Goal: Find specific page/section: Find specific page/section

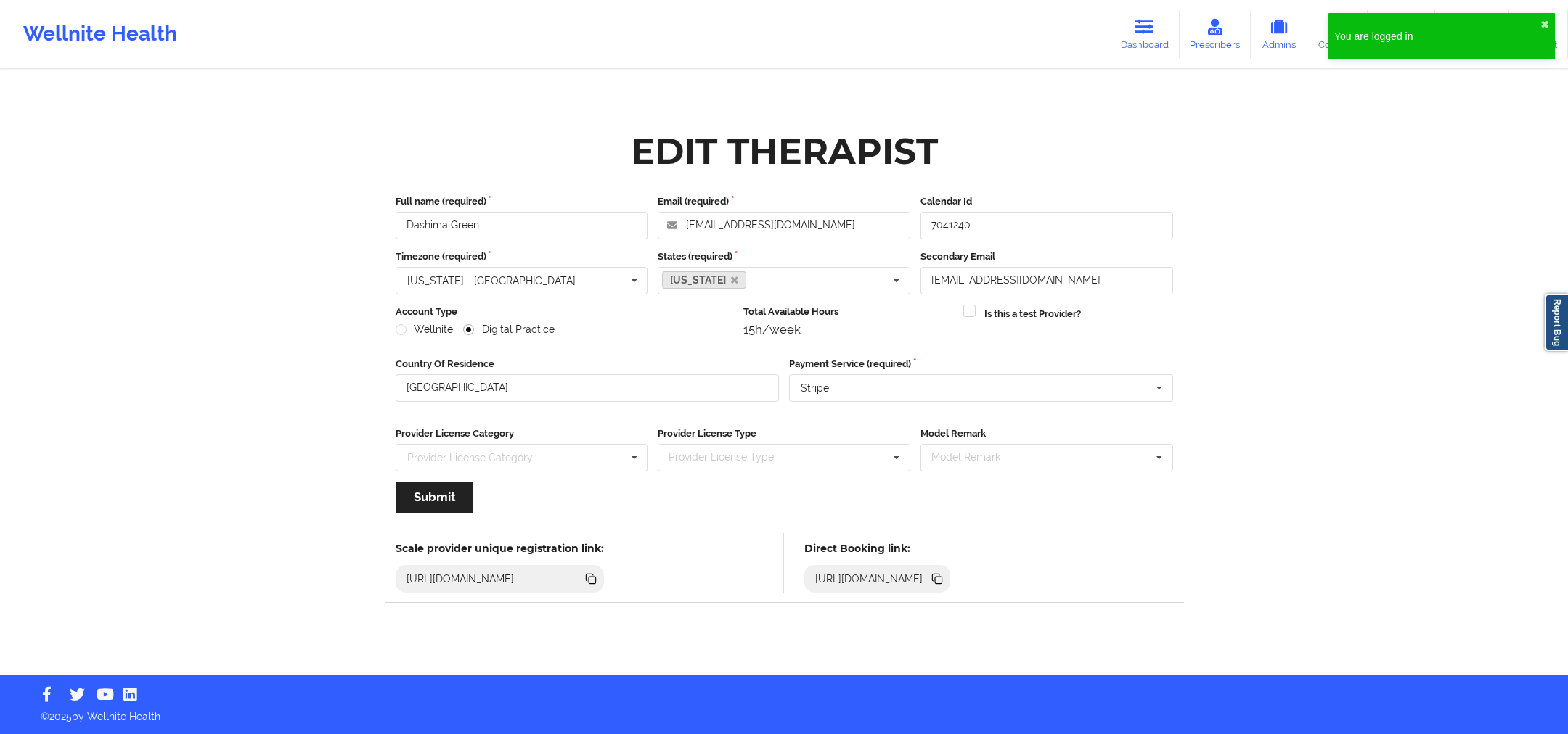
click at [1555, 21] on div "You are logged in ✖︎" at bounding box center [1442, 41] width 233 height 62
click at [1548, 20] on button "✖︎" at bounding box center [1545, 24] width 9 height 12
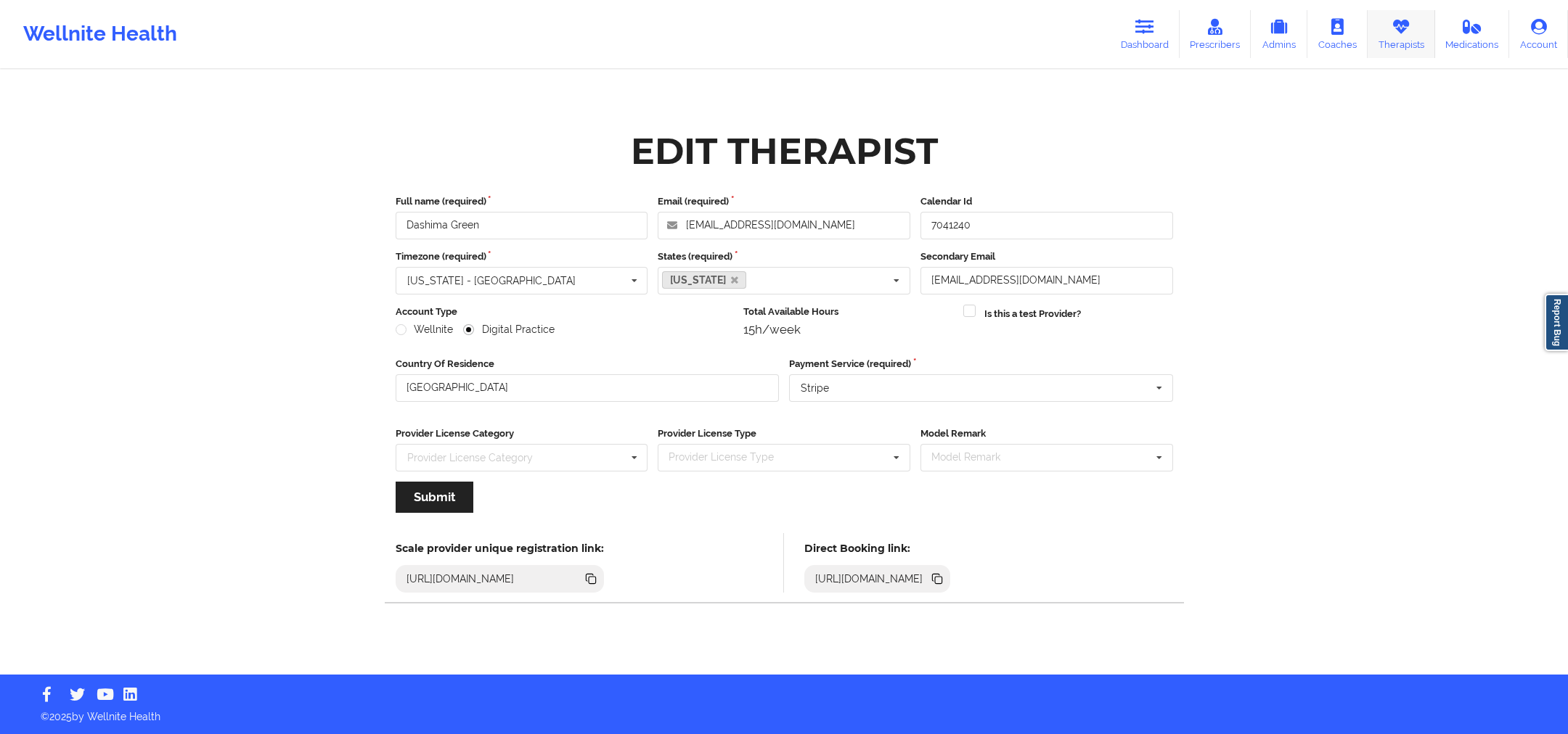
click at [1411, 27] on link "Therapists" at bounding box center [1401, 34] width 68 height 48
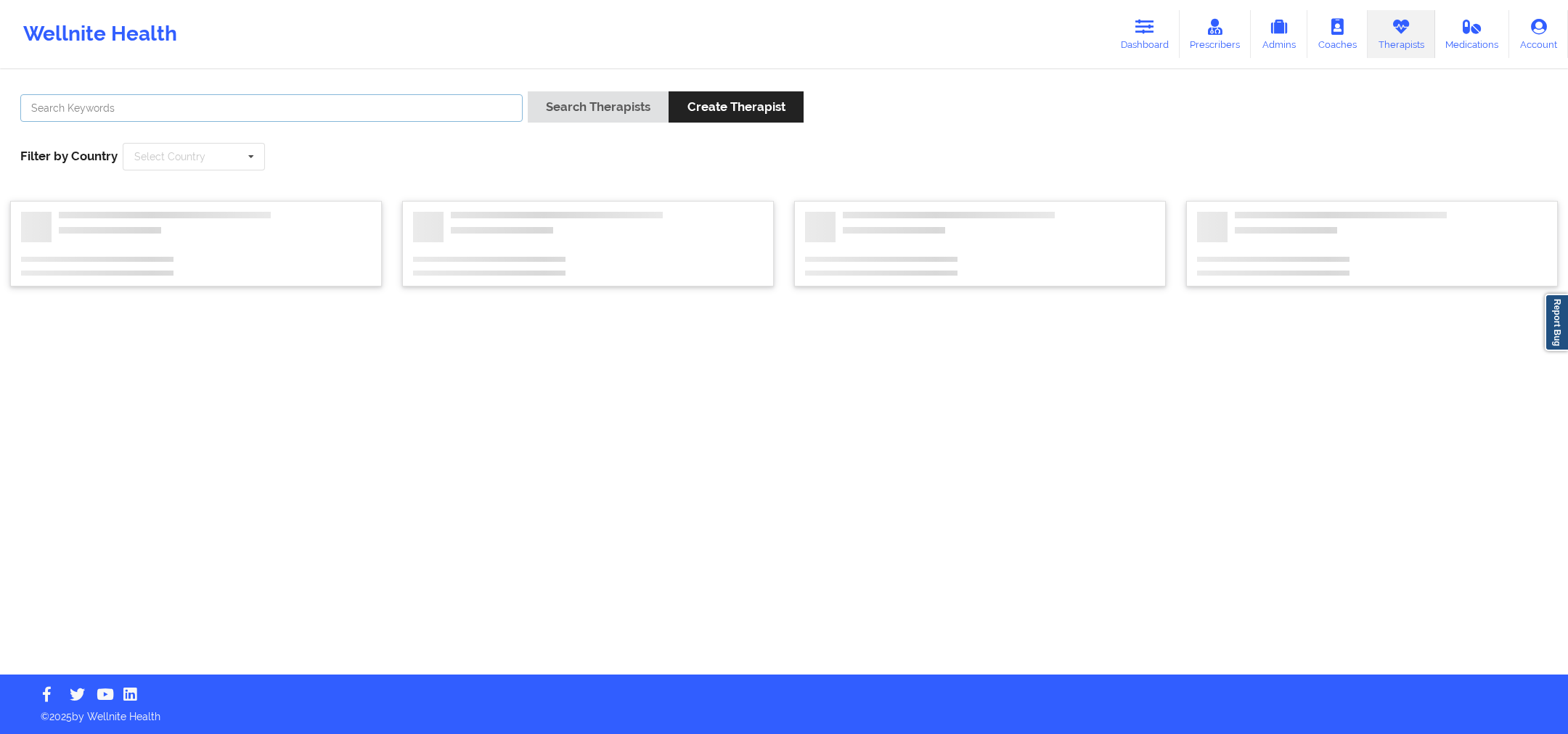
click at [219, 98] on input "text" at bounding box center [272, 108] width 503 height 27
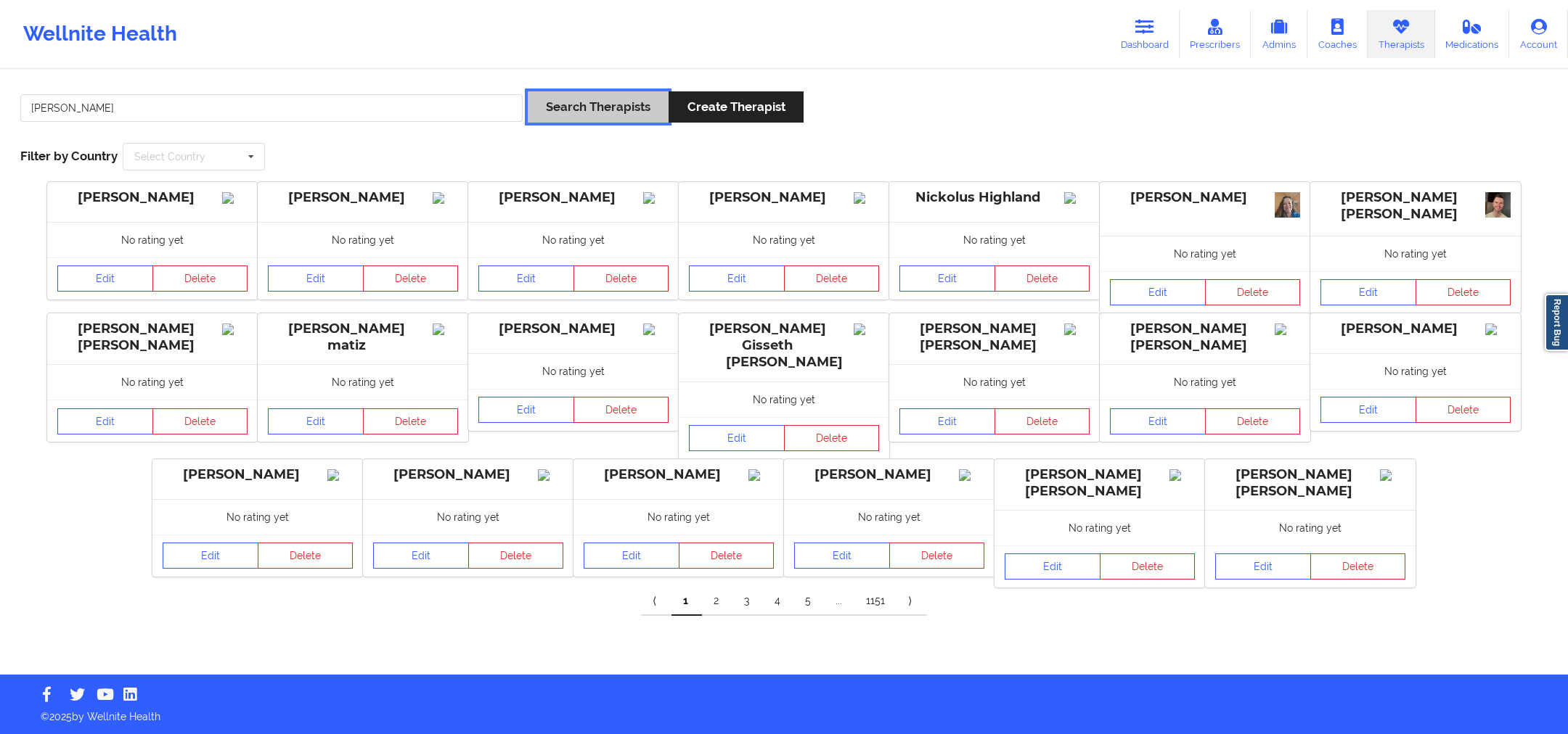
click at [577, 114] on button "Search Therapists" at bounding box center [598, 107] width 140 height 31
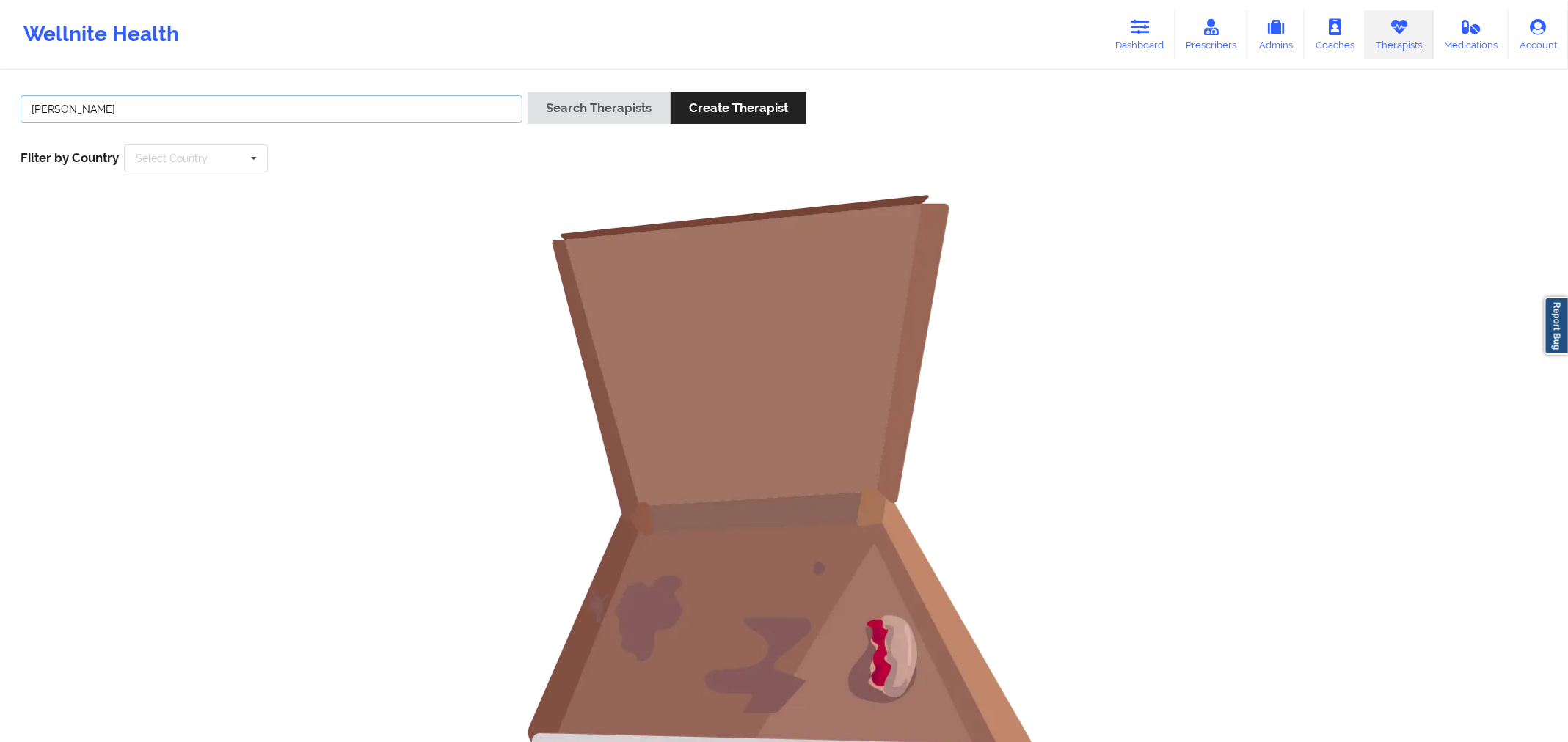
click at [273, 101] on input "[PERSON_NAME]" at bounding box center [271, 109] width 502 height 28
type input "[PERSON_NAME]"
click at [528, 92] on button "Search Therapists" at bounding box center [599, 108] width 142 height 32
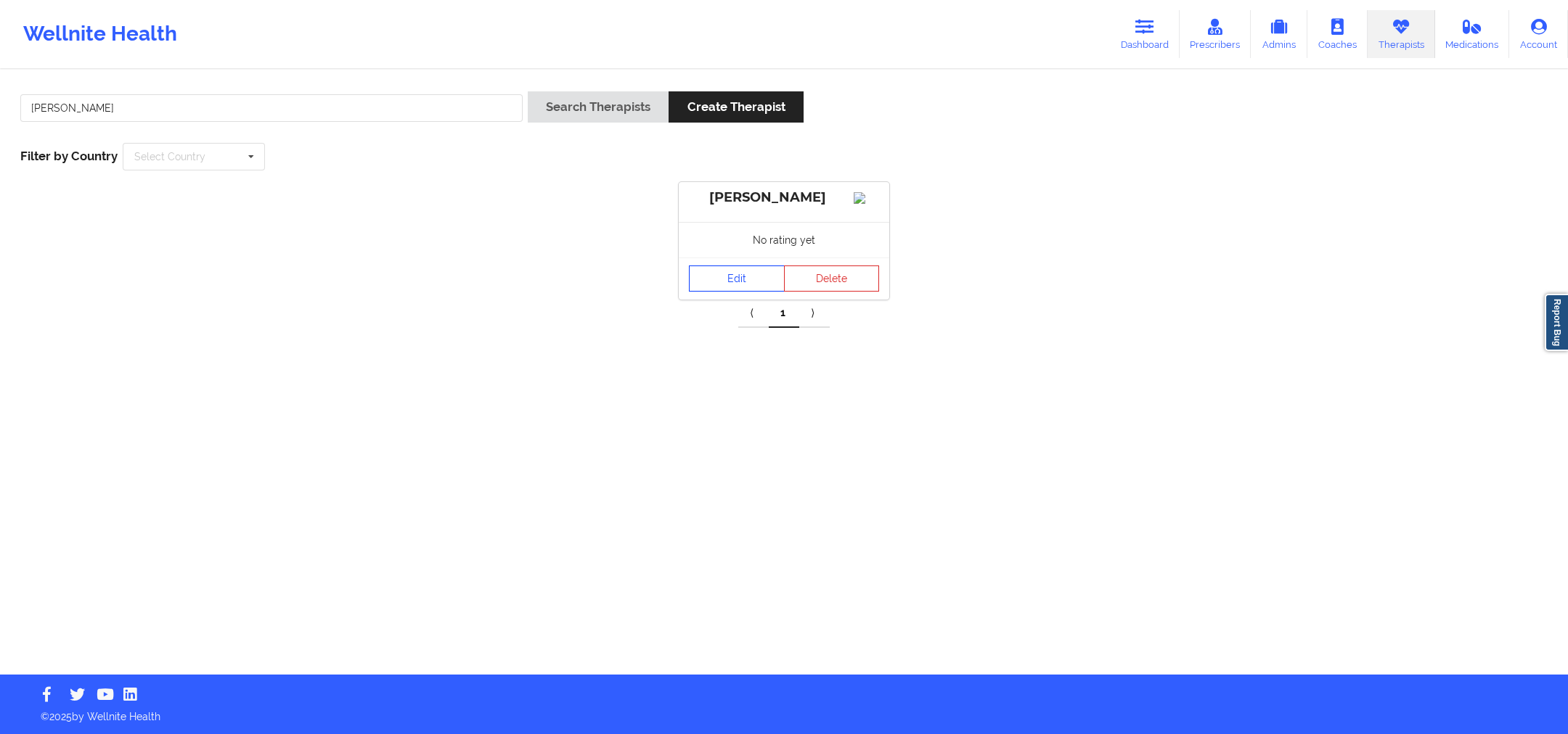
click at [752, 289] on link "Edit" at bounding box center [737, 278] width 96 height 26
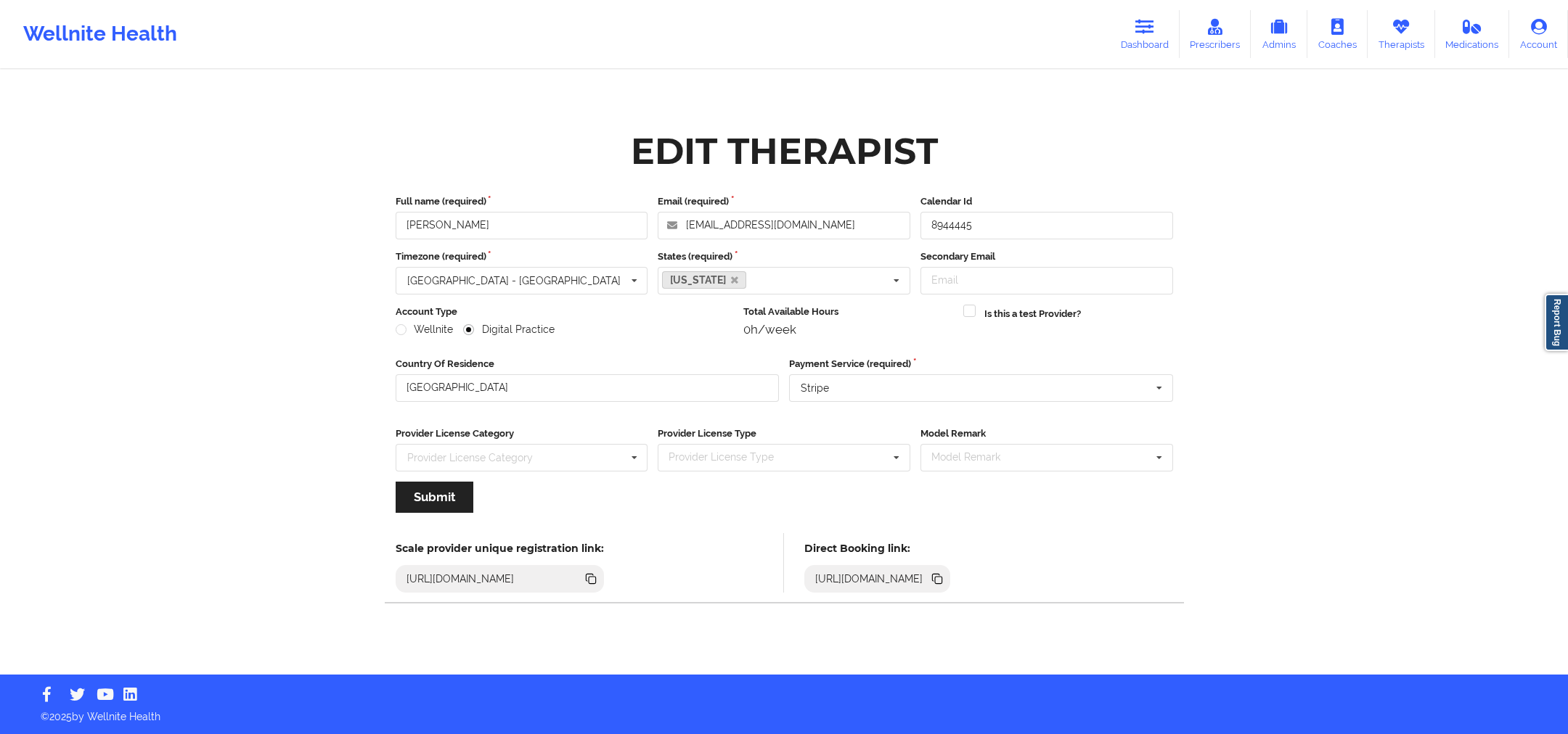
click at [930, 581] on div "[URL][DOMAIN_NAME]" at bounding box center [869, 579] width 119 height 15
click at [940, 576] on icon at bounding box center [935, 577] width 7 height 7
